Goal: Task Accomplishment & Management: Use online tool/utility

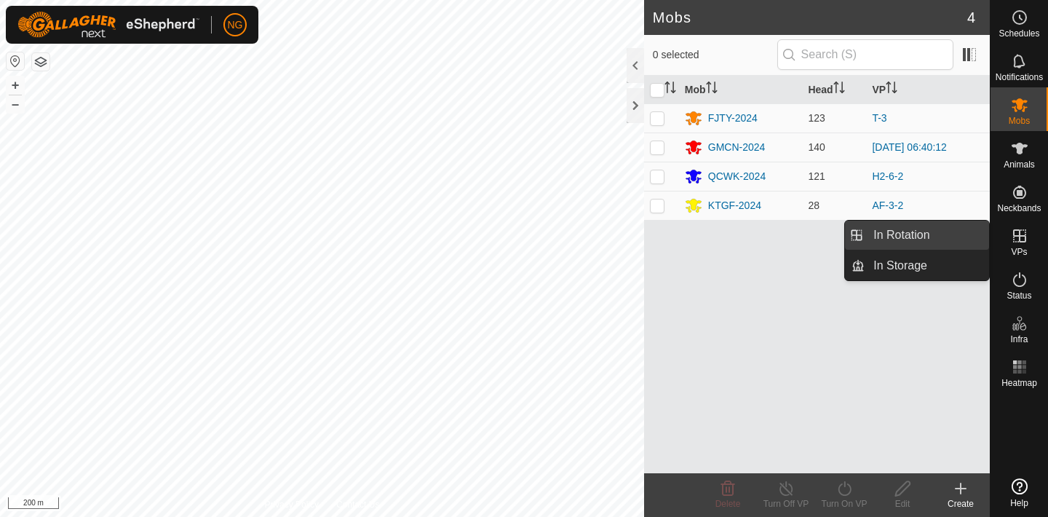
click at [950, 230] on link "In Rotation" at bounding box center [927, 235] width 125 height 29
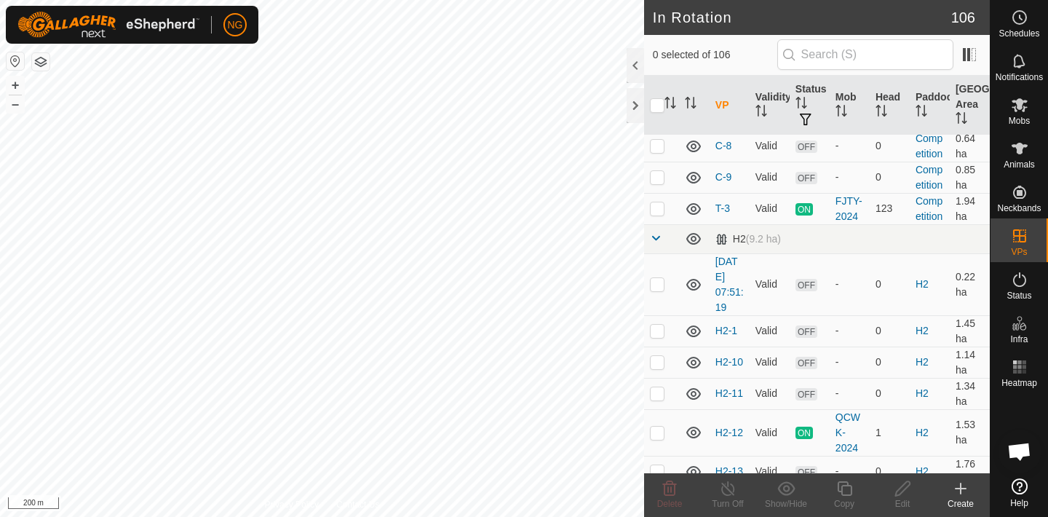
scroll to position [1896, 0]
click at [660, 210] on p-checkbox at bounding box center [657, 211] width 15 height 12
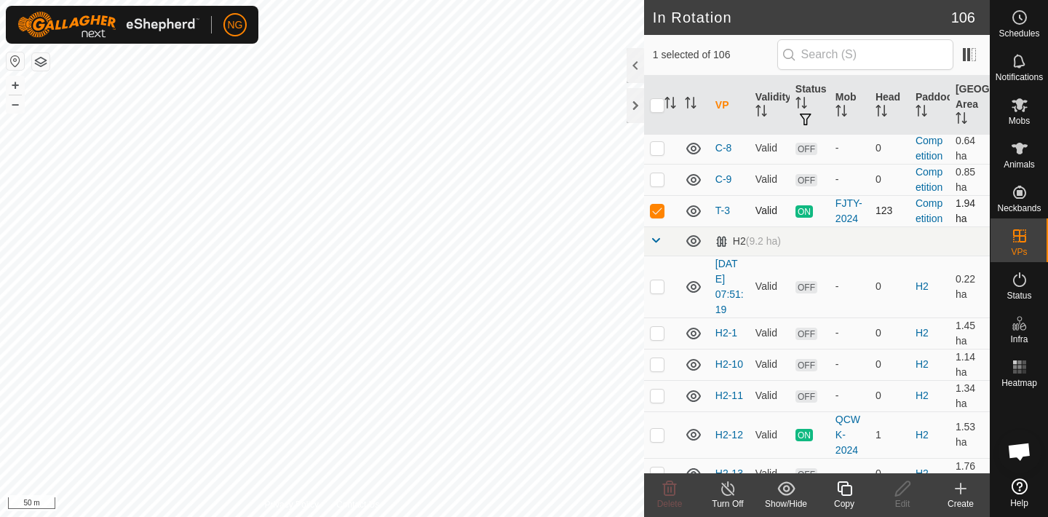
click at [660, 210] on p-checkbox at bounding box center [657, 211] width 15 height 12
checkbox input "false"
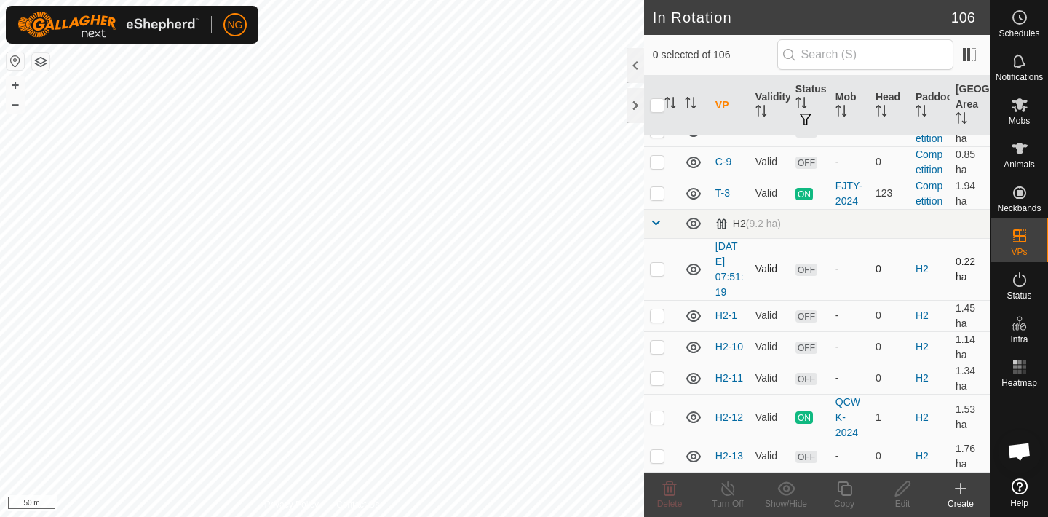
scroll to position [1919, 0]
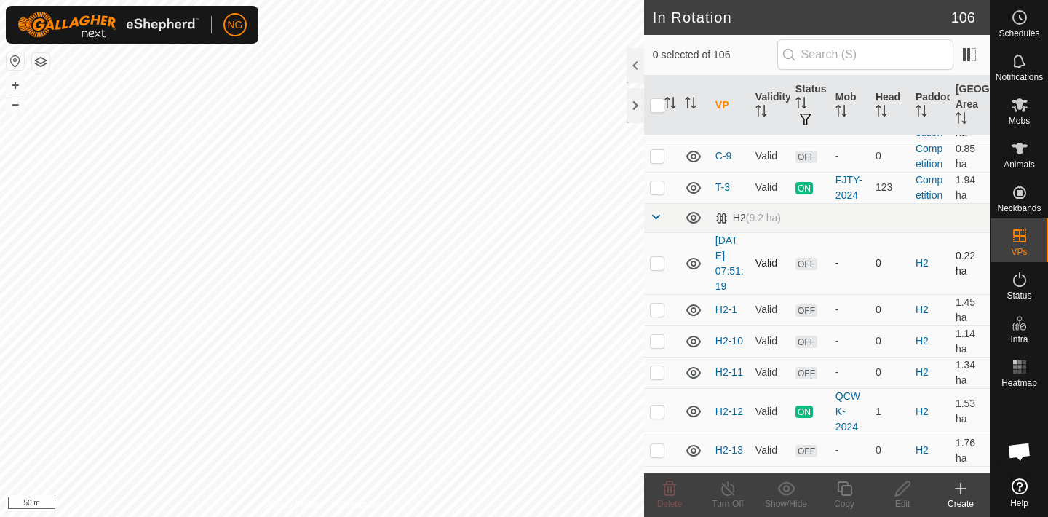
click at [660, 262] on p-checkbox at bounding box center [657, 263] width 15 height 12
checkbox input "false"
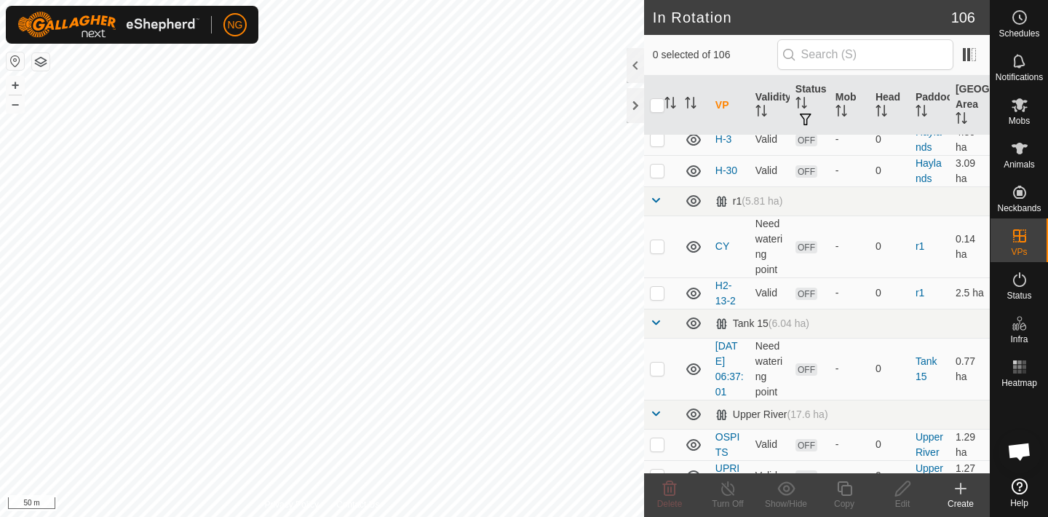
scroll to position [3887, 0]
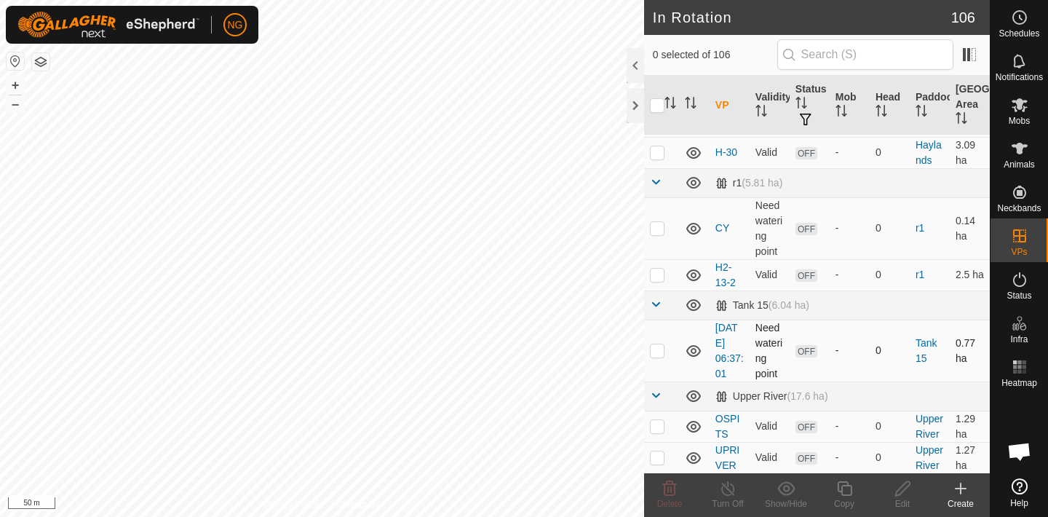
click at [658, 350] on p-checkbox at bounding box center [657, 350] width 15 height 12
checkbox input "true"
click at [848, 487] on icon at bounding box center [845, 488] width 18 height 17
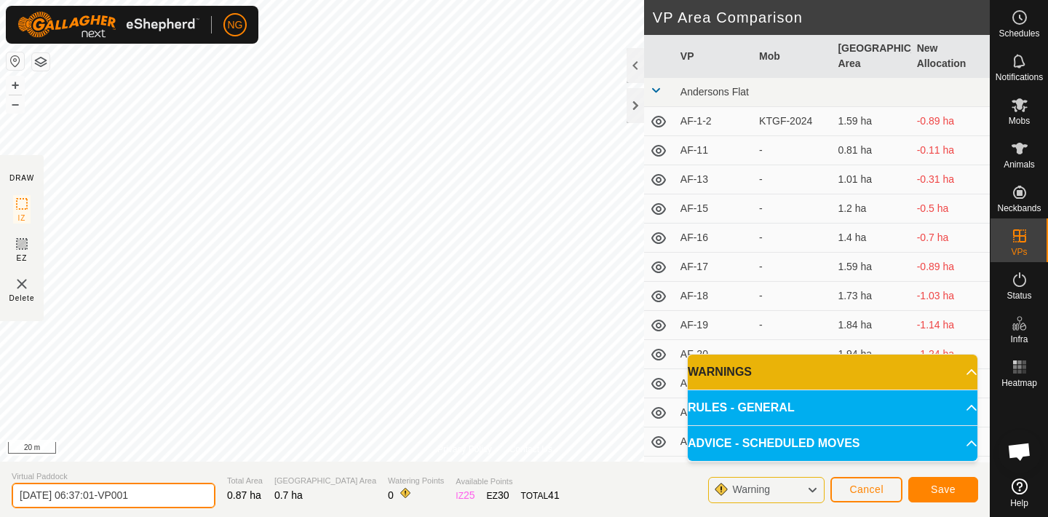
click at [164, 497] on input "[DATE] 06:37:01-VP001" at bounding box center [114, 495] width 204 height 25
type input "2"
type input "T-4"
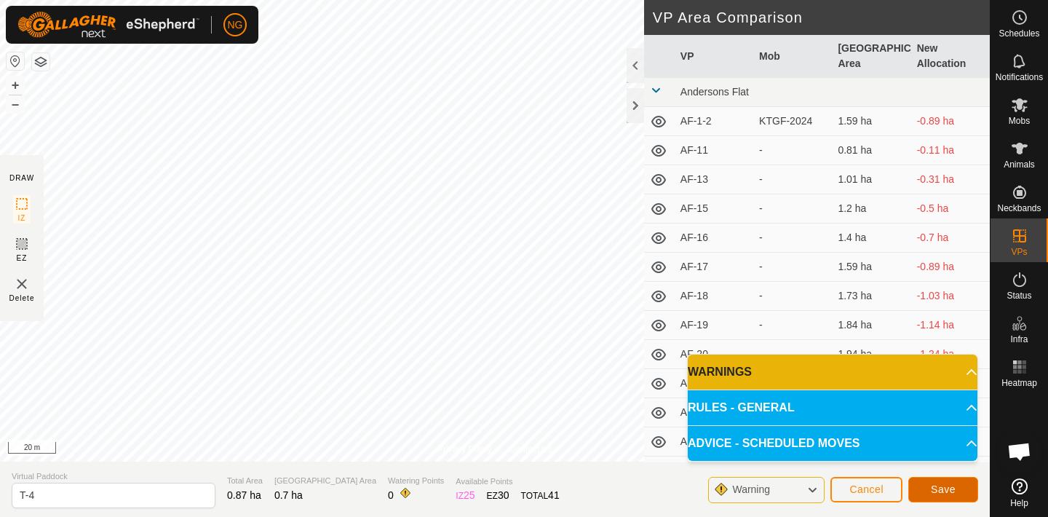
click at [939, 488] on span "Save" at bounding box center [943, 489] width 25 height 12
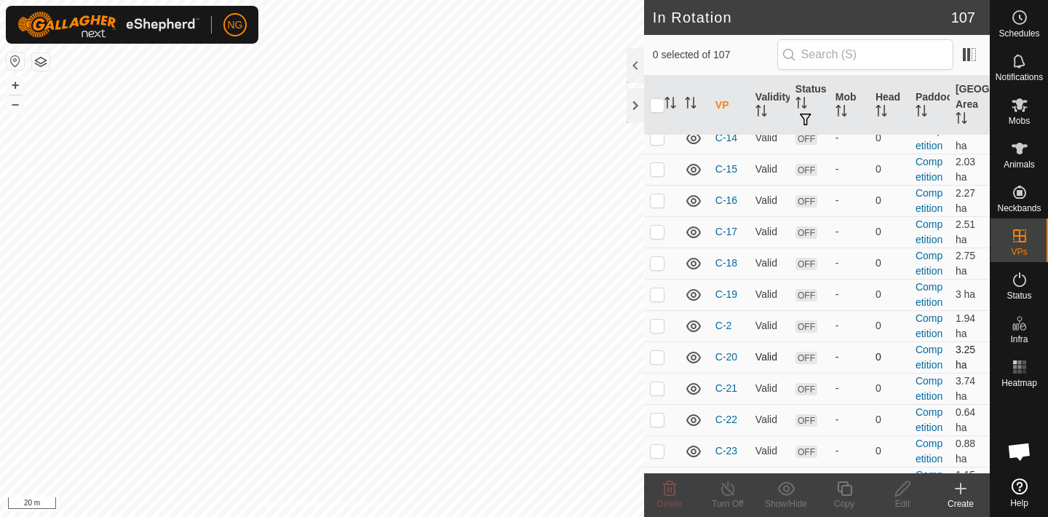
scroll to position [1285, 0]
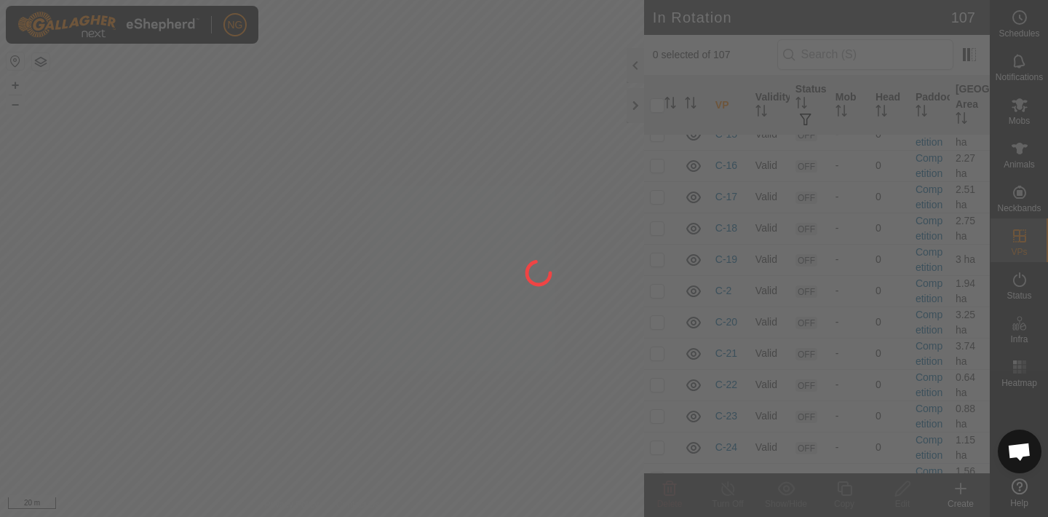
click at [298, 338] on div at bounding box center [524, 258] width 1048 height 517
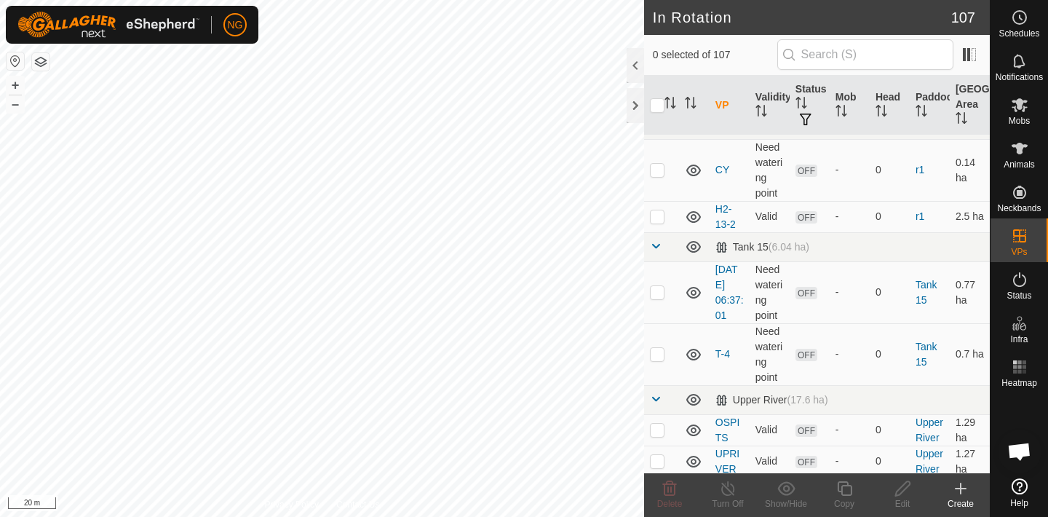
scroll to position [3949, 0]
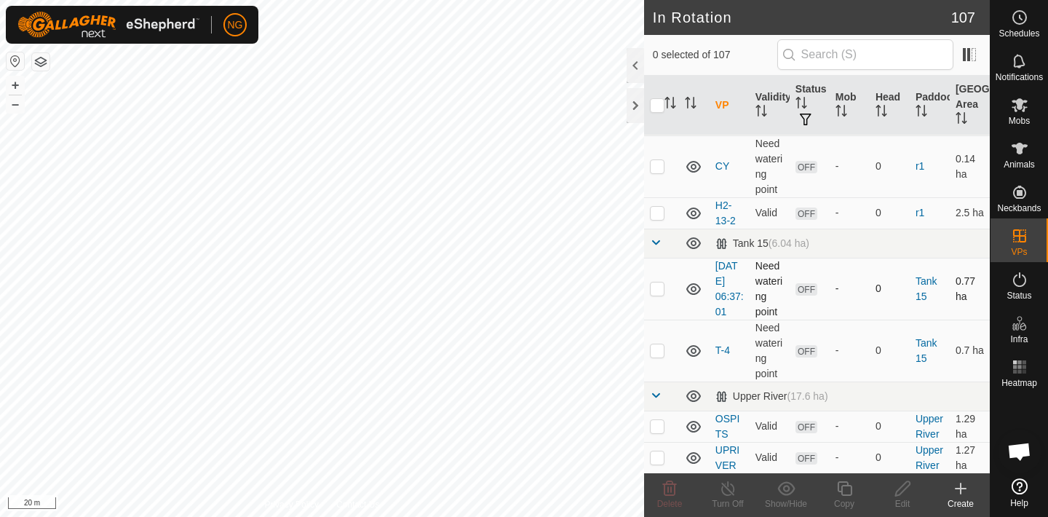
click at [659, 288] on p-checkbox at bounding box center [657, 289] width 15 height 12
click at [671, 488] on icon at bounding box center [670, 488] width 14 height 15
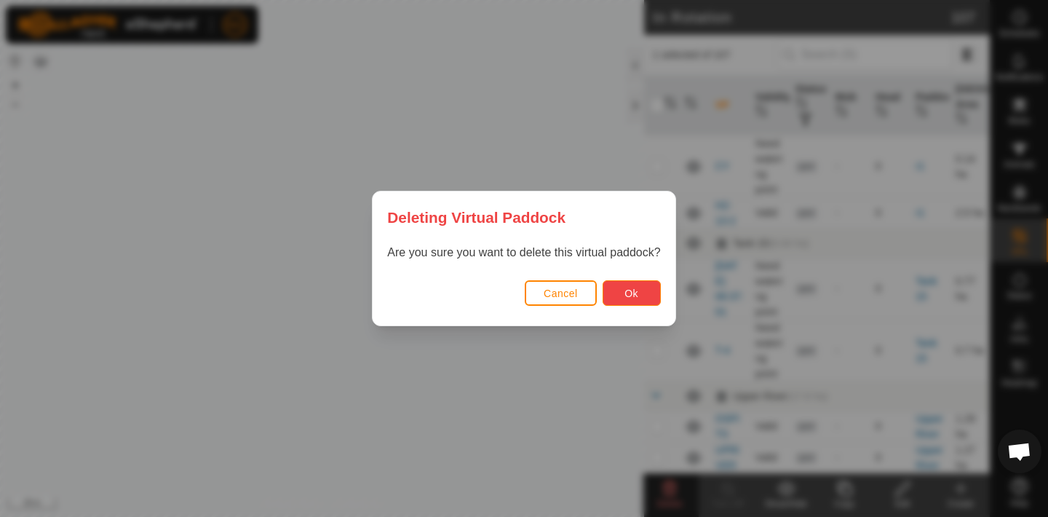
click at [633, 288] on span "Ok" at bounding box center [632, 294] width 14 height 12
checkbox input "false"
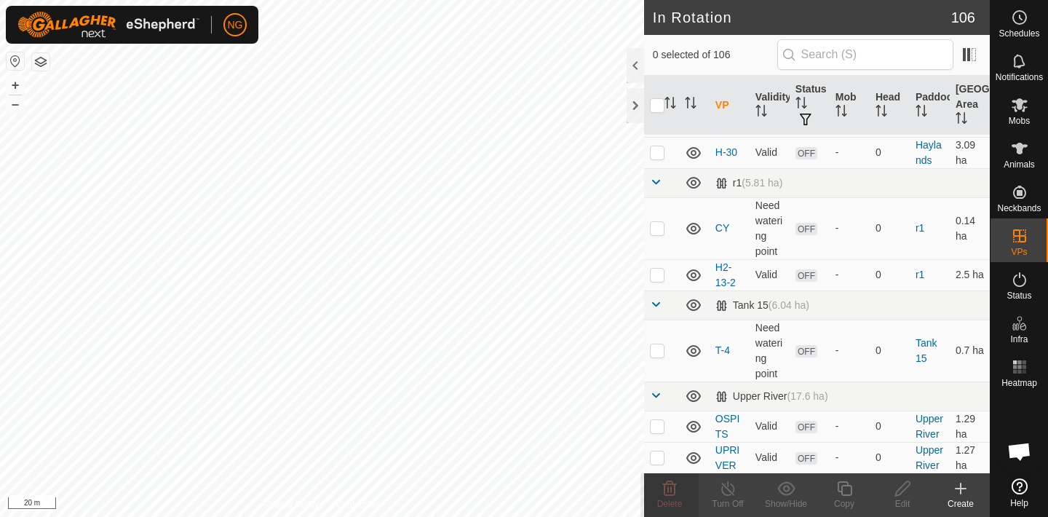
scroll to position [3887, 0]
click at [660, 352] on p-checkbox at bounding box center [657, 351] width 15 height 12
click at [654, 350] on p-checkbox at bounding box center [657, 351] width 15 height 12
checkbox input "false"
click at [1017, 104] on icon at bounding box center [1020, 105] width 16 height 14
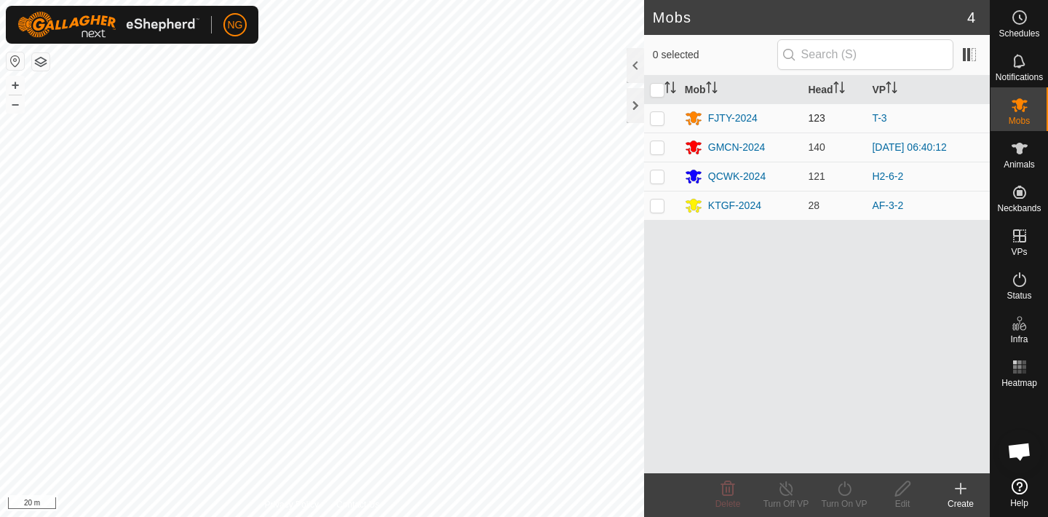
click at [658, 116] on p-checkbox at bounding box center [657, 118] width 15 height 12
checkbox input "true"
click at [842, 488] on icon at bounding box center [845, 488] width 18 height 17
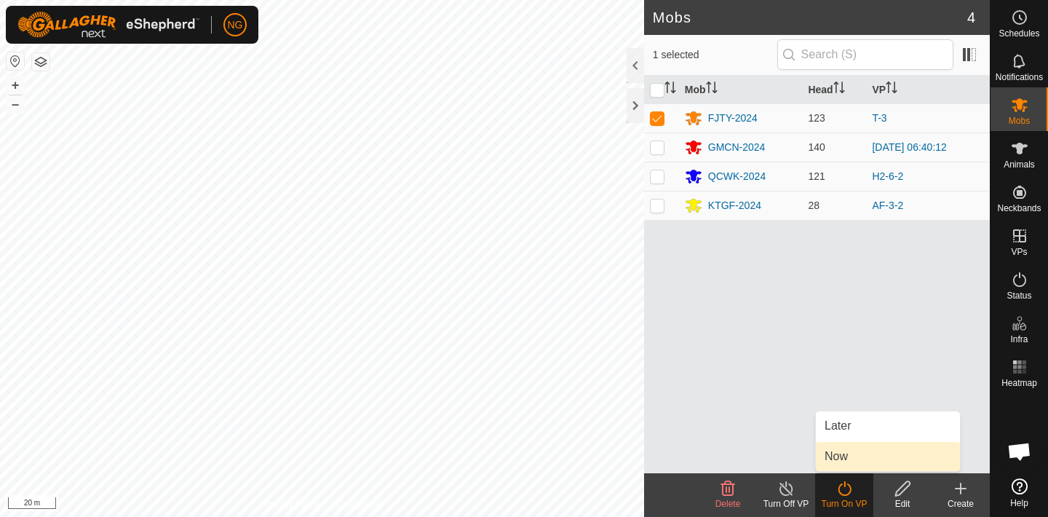
click at [841, 456] on link "Now" at bounding box center [888, 456] width 144 height 29
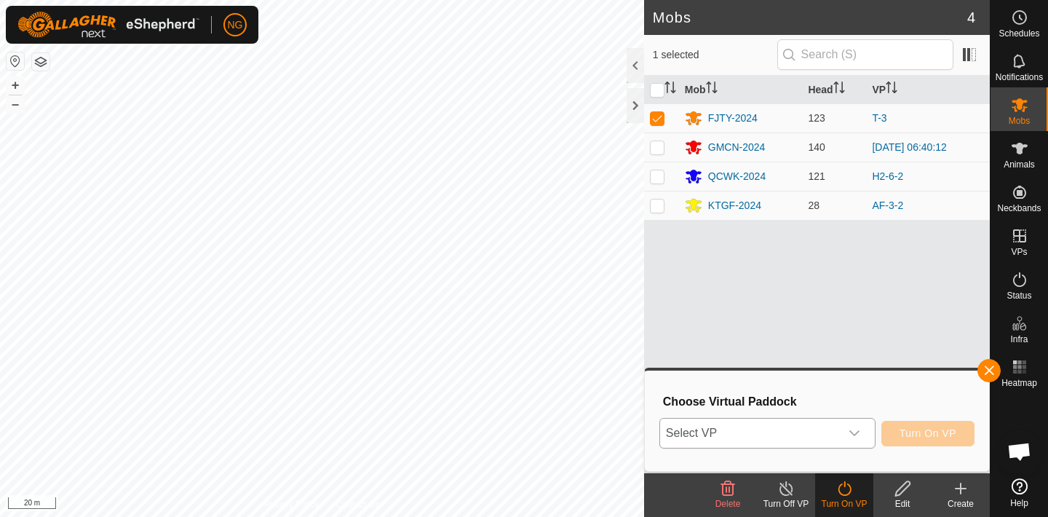
click at [857, 432] on icon "dropdown trigger" at bounding box center [855, 433] width 12 height 12
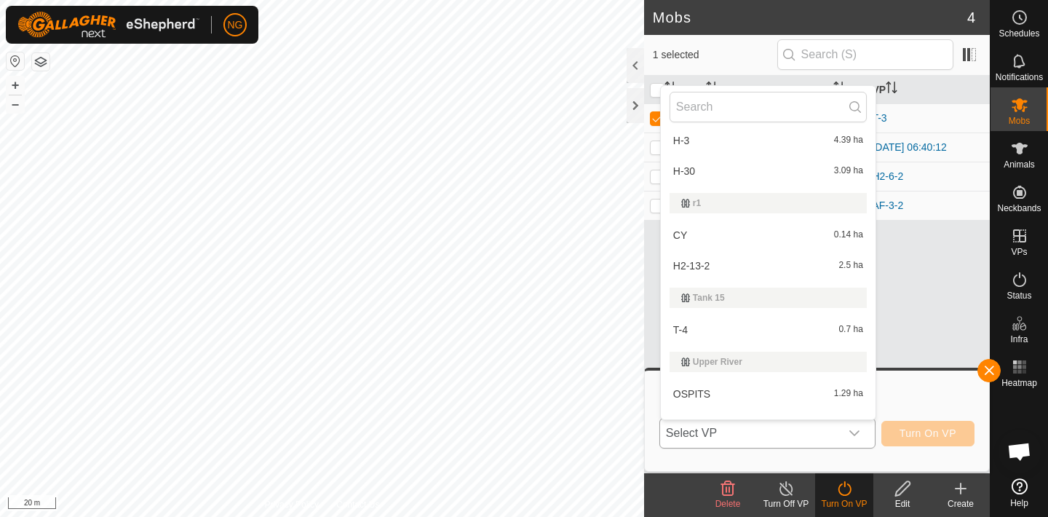
scroll to position [3183, 0]
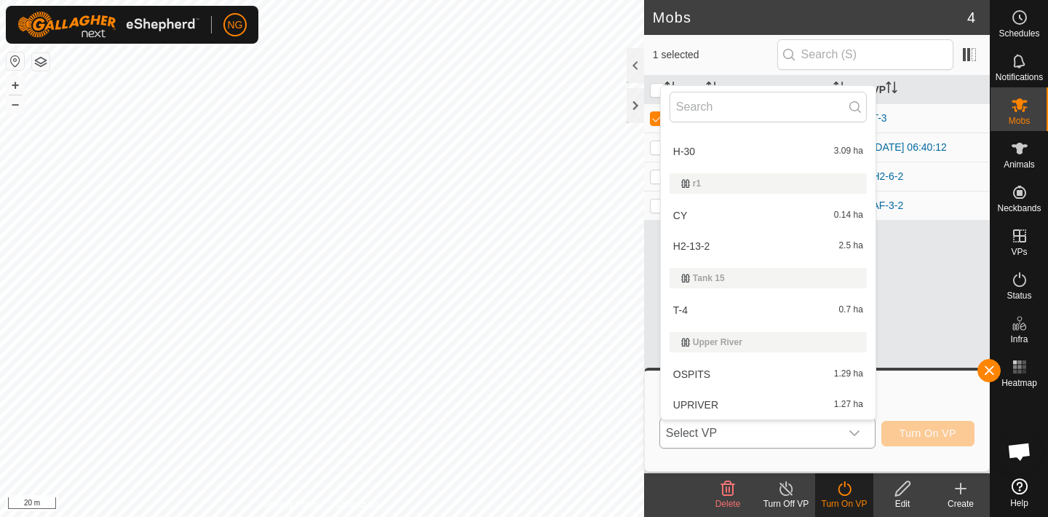
click at [711, 304] on li "T-4 0.7 ha" at bounding box center [768, 310] width 215 height 29
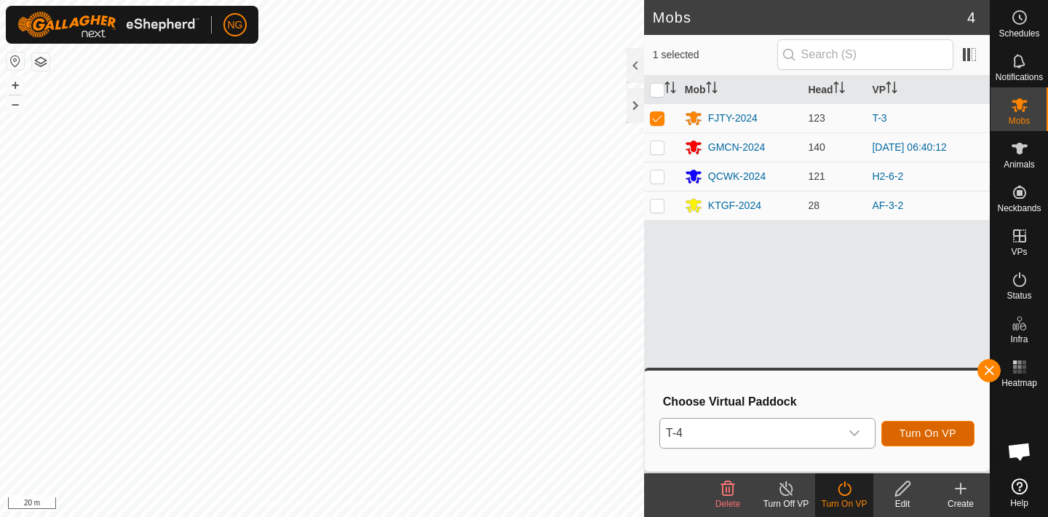
click at [913, 432] on span "Turn On VP" at bounding box center [928, 433] width 57 height 12
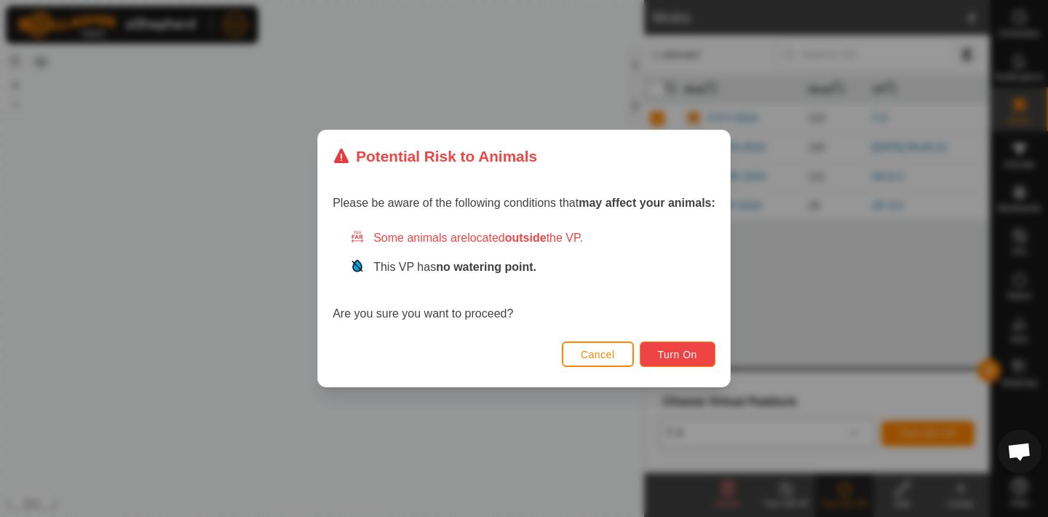
click at [676, 350] on span "Turn On" at bounding box center [677, 355] width 39 height 12
